Goal: Information Seeking & Learning: Learn about a topic

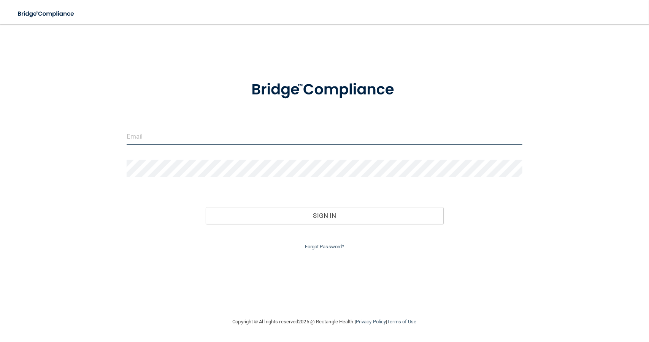
click at [192, 138] on input "email" at bounding box center [325, 136] width 396 height 17
type input "[EMAIL_ADDRESS][DOMAIN_NAME]"
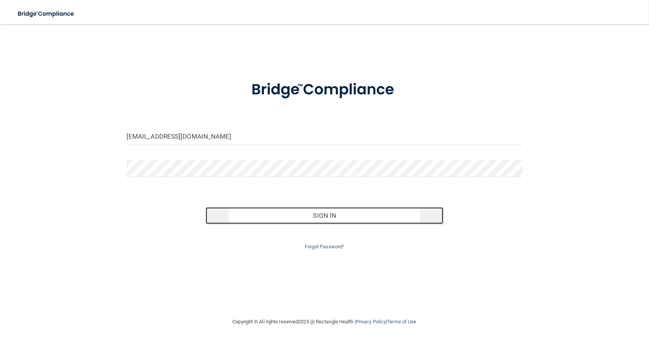
click at [254, 216] on button "Sign In" at bounding box center [325, 215] width 238 height 17
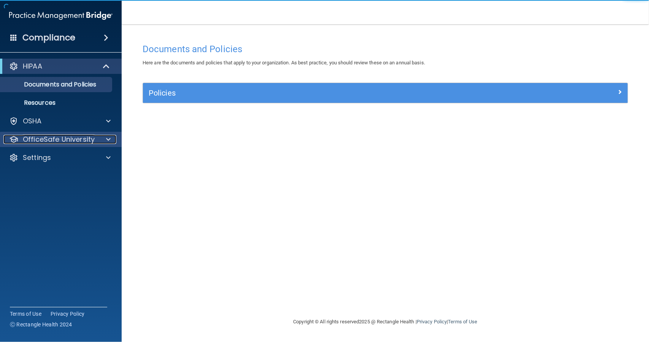
click at [90, 137] on p "OfficeSafe University" at bounding box center [59, 139] width 72 height 9
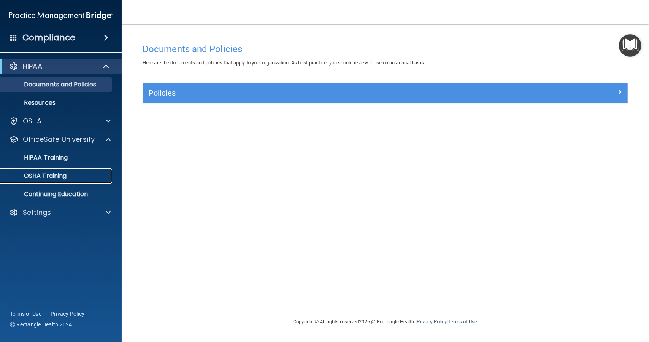
click at [69, 177] on div "OSHA Training" at bounding box center [57, 176] width 104 height 8
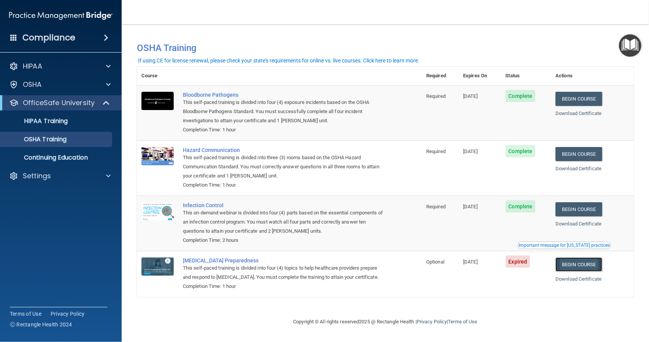
click at [571, 265] on link "Begin Course" at bounding box center [579, 264] width 46 height 14
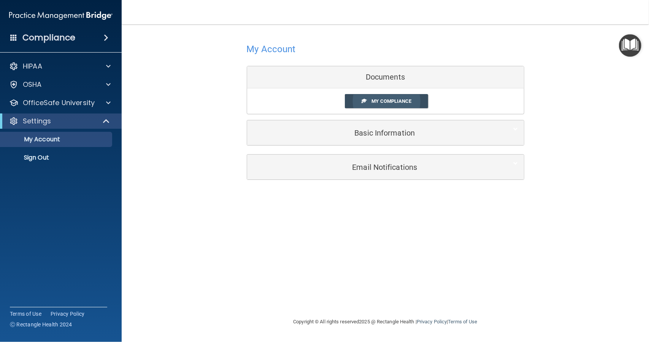
click at [388, 105] on link "My Compliance" at bounding box center [386, 101] width 83 height 14
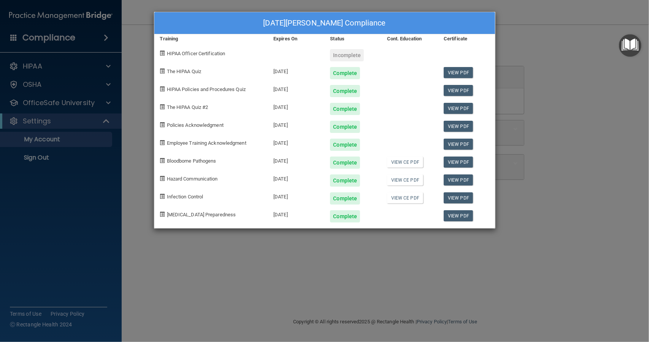
click at [96, 41] on div "Lucia Palermo's Compliance Training Expires On Status Cont. Education Certifica…" at bounding box center [324, 171] width 649 height 342
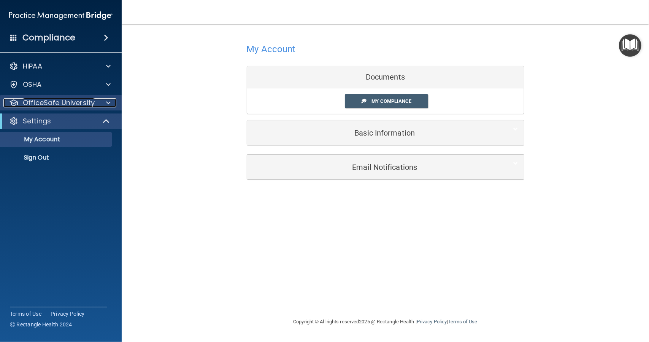
click at [81, 101] on p "OfficeSafe University" at bounding box center [59, 102] width 72 height 9
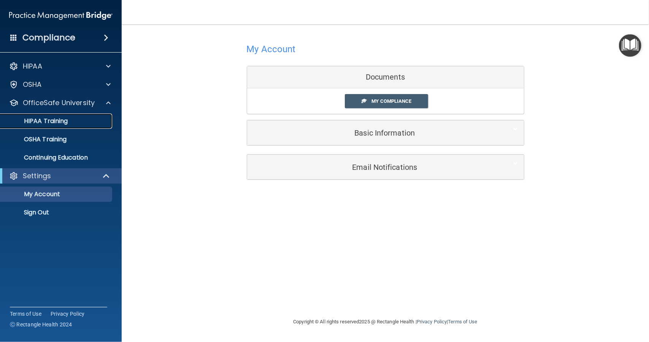
click at [78, 122] on div "HIPAA Training" at bounding box center [57, 121] width 104 height 8
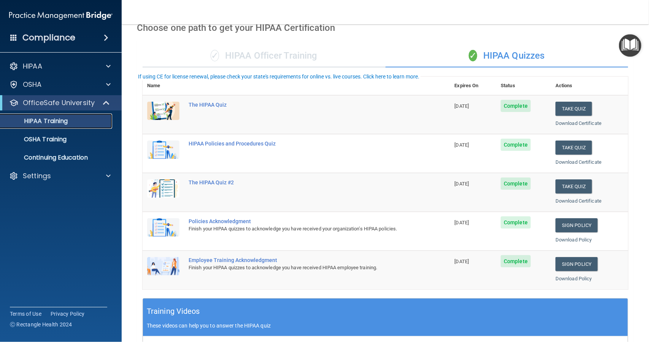
scroll to position [1, 0]
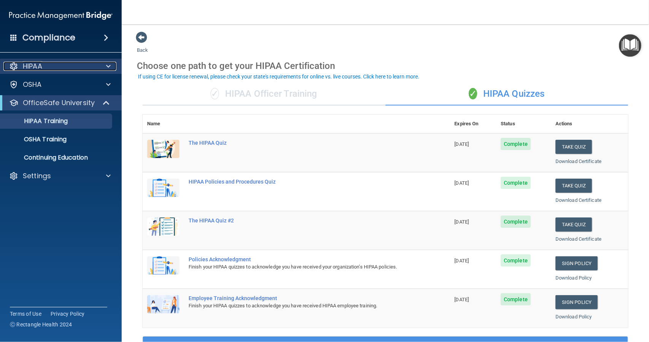
click at [70, 66] on div "HIPAA" at bounding box center [50, 66] width 94 height 9
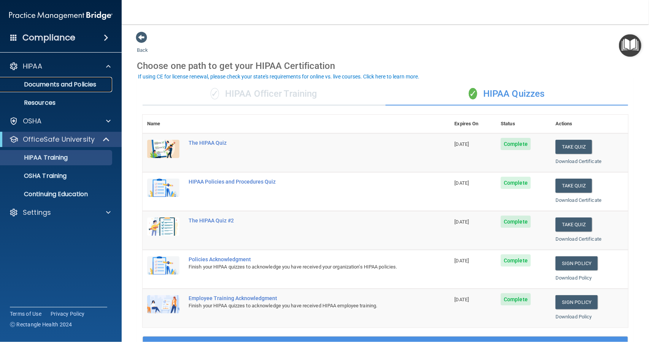
click at [75, 82] on p "Documents and Policies" at bounding box center [57, 85] width 104 height 8
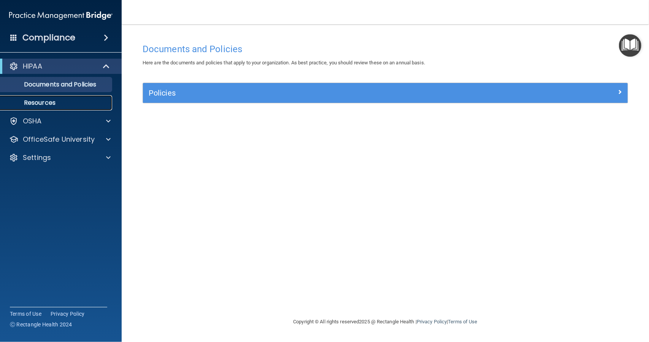
click at [56, 97] on link "Resources" at bounding box center [52, 102] width 120 height 15
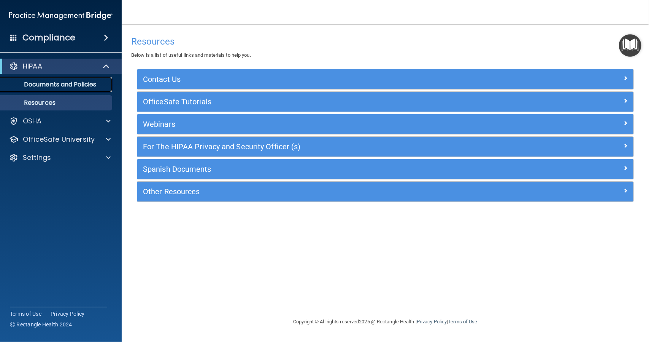
click at [65, 83] on p "Documents and Policies" at bounding box center [57, 85] width 104 height 8
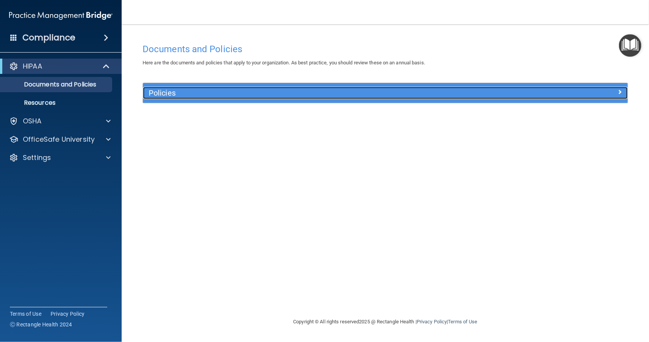
drag, startPoint x: 503, startPoint y: 92, endPoint x: 504, endPoint y: 97, distance: 5.4
click at [504, 92] on div "Policies" at bounding box center [325, 93] width 364 height 12
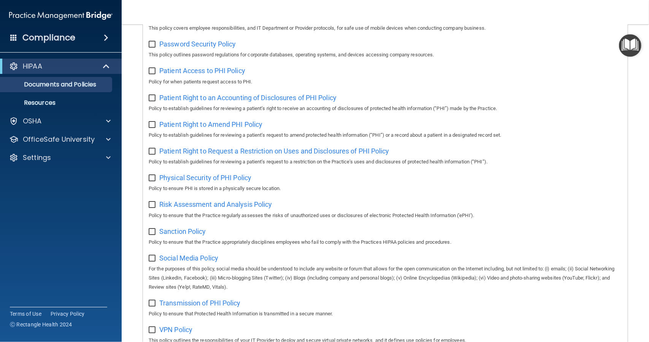
scroll to position [425, 0]
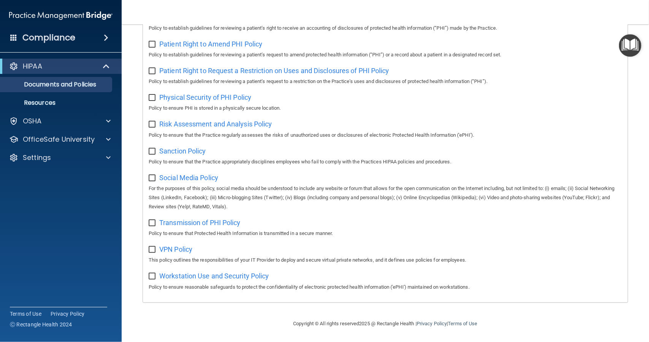
drag, startPoint x: 559, startPoint y: 27, endPoint x: 553, endPoint y: 30, distance: 6.7
click at [560, 27] on p "Policy to establish guidelines for reviewing a patient’s right to receive an ac…" at bounding box center [386, 28] width 474 height 9
click at [73, 124] on div "OSHA" at bounding box center [50, 120] width 94 height 9
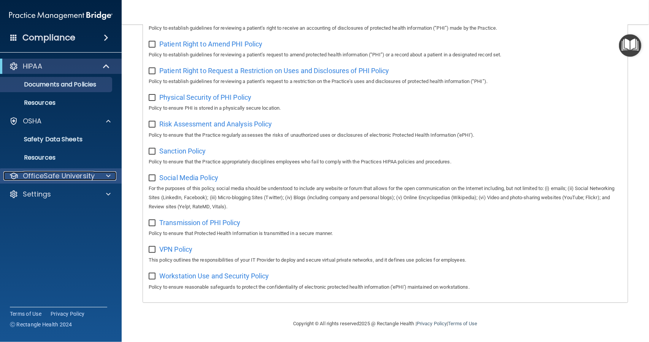
click at [64, 175] on p "OfficeSafe University" at bounding box center [59, 175] width 72 height 9
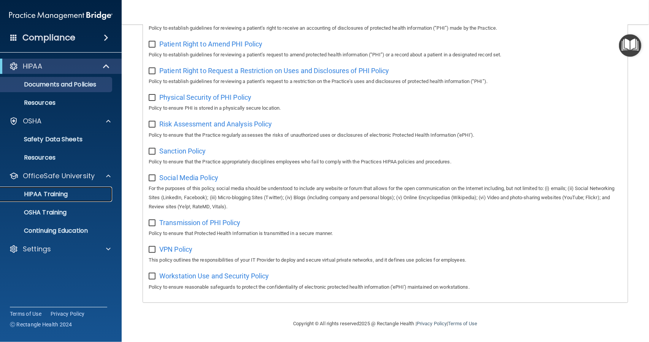
click at [68, 191] on div "HIPAA Training" at bounding box center [57, 194] width 104 height 8
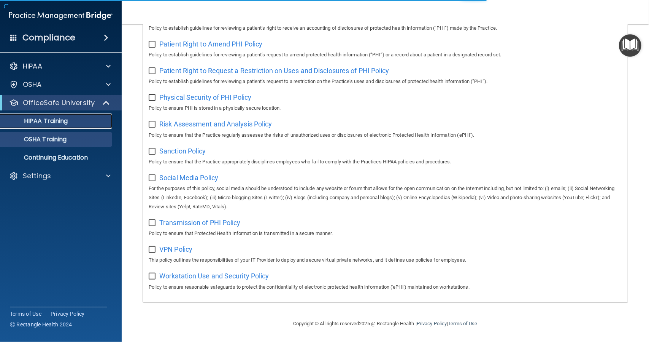
scroll to position [229, 0]
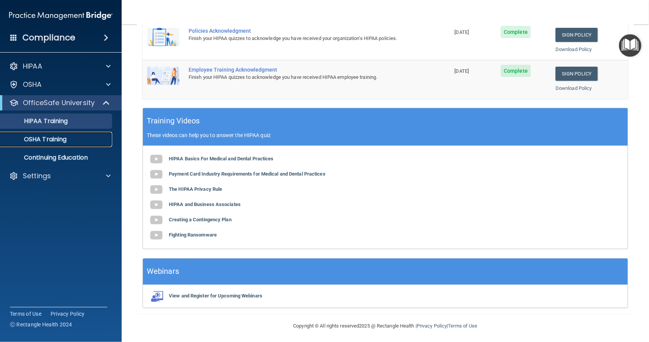
click at [65, 141] on p "OSHA Training" at bounding box center [36, 139] width 62 height 8
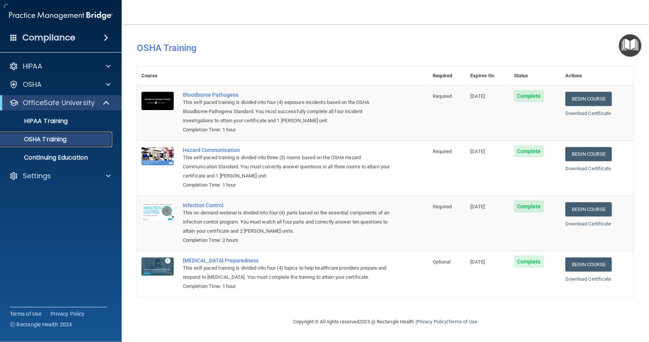
scroll to position [4, 0]
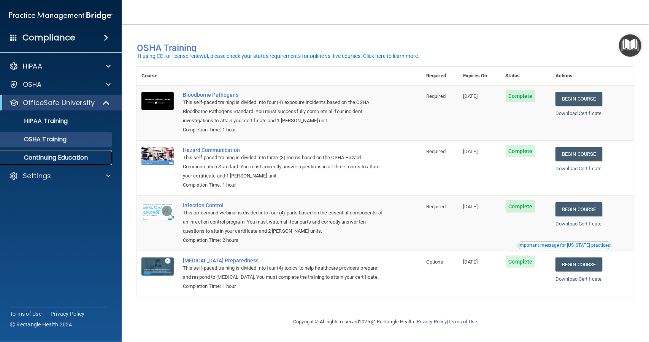
click at [84, 155] on p "Continuing Education" at bounding box center [57, 158] width 104 height 8
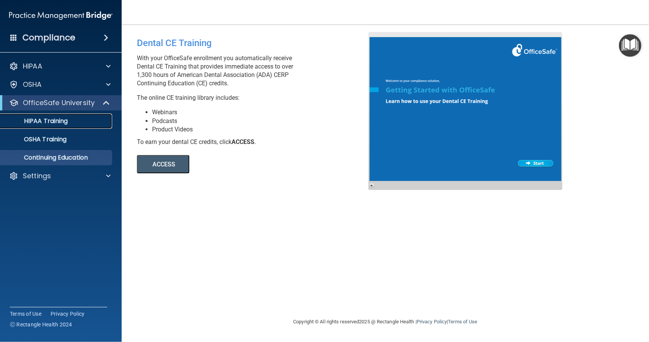
click at [55, 123] on p "HIPAA Training" at bounding box center [36, 121] width 63 height 8
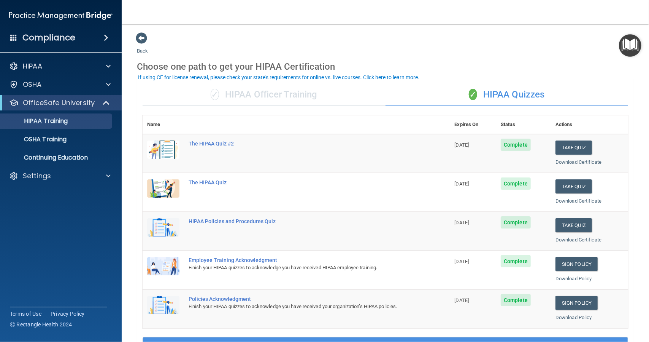
click at [304, 98] on div "✓ HIPAA Officer Training" at bounding box center [264, 94] width 243 height 23
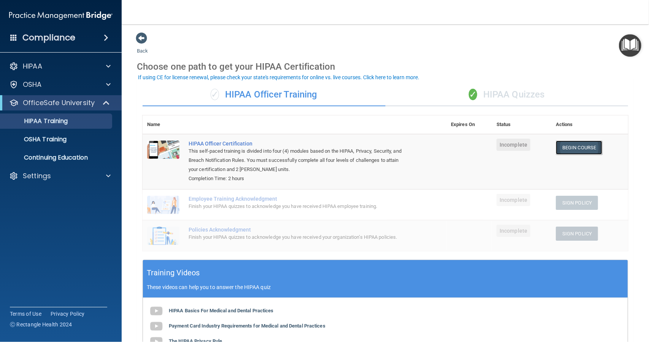
click at [579, 146] on link "Begin Course" at bounding box center [579, 147] width 46 height 14
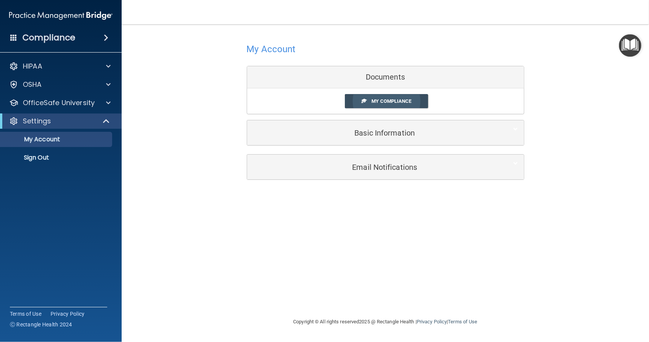
click at [394, 97] on link "My Compliance" at bounding box center [386, 101] width 83 height 14
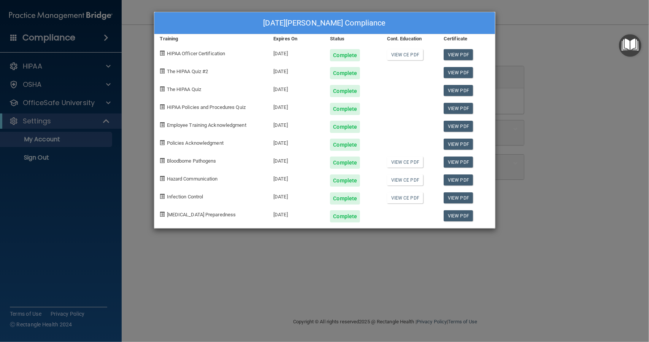
click at [142, 49] on div "Lucia Palermo's Compliance Training Expires On Status Cont. Education Certifica…" at bounding box center [324, 171] width 649 height 342
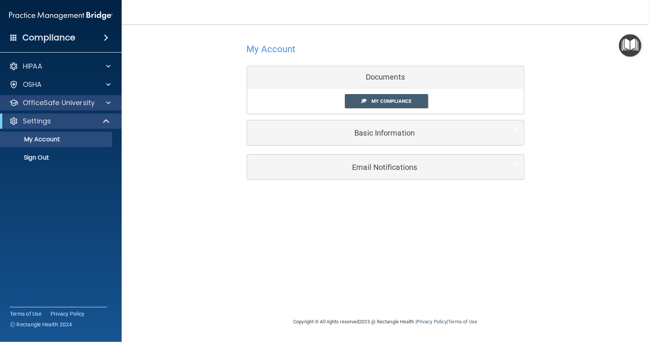
click at [67, 107] on div "OfficeSafe University" at bounding box center [61, 102] width 122 height 15
click at [105, 100] on div at bounding box center [107, 102] width 19 height 9
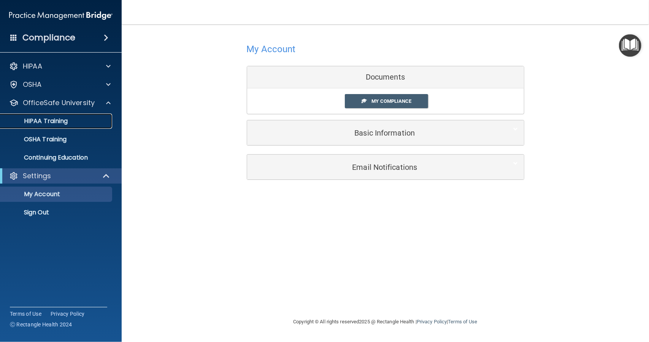
click at [65, 124] on p "HIPAA Training" at bounding box center [36, 121] width 63 height 8
